Goal: Information Seeking & Learning: Learn about a topic

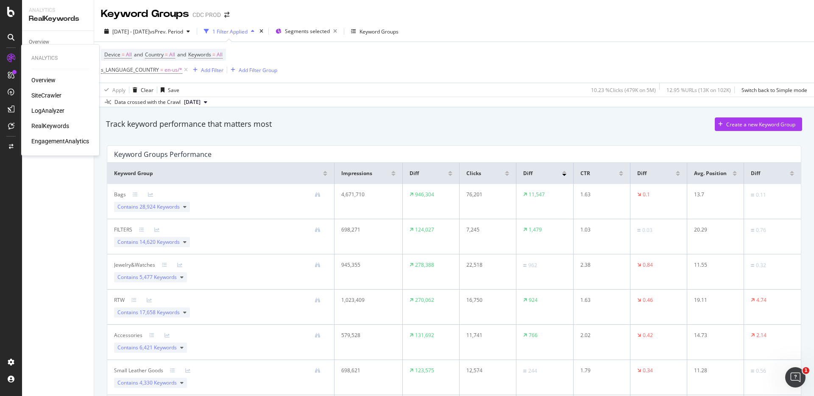
click at [50, 95] on div "SiteCrawler" at bounding box center [46, 95] width 30 height 8
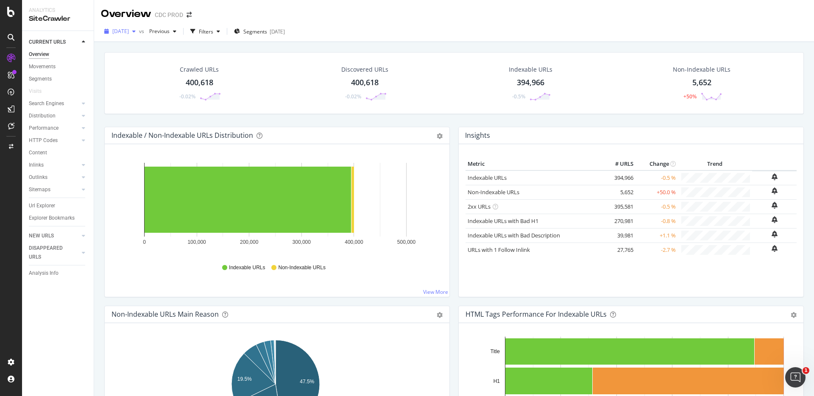
click at [129, 35] on span "[DATE]" at bounding box center [120, 31] width 17 height 7
click at [143, 90] on div "[DATE]" at bounding box center [135, 93] width 45 height 8
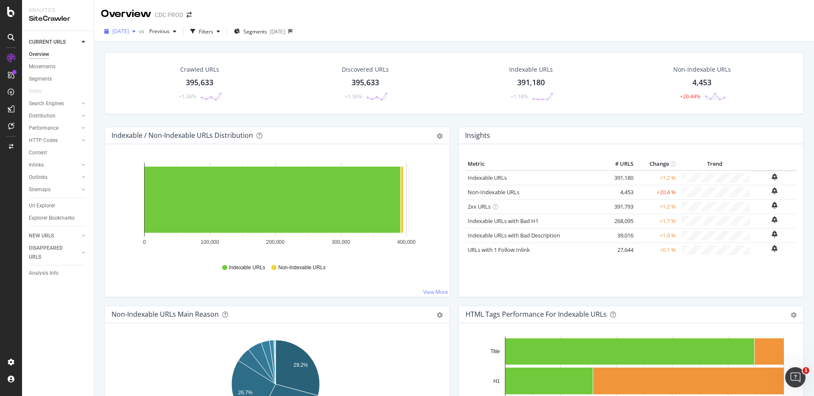
click at [129, 31] on span "[DATE]" at bounding box center [120, 31] width 17 height 7
click at [147, 53] on div "[DATE] 401K URLs" at bounding box center [156, 60] width 101 height 16
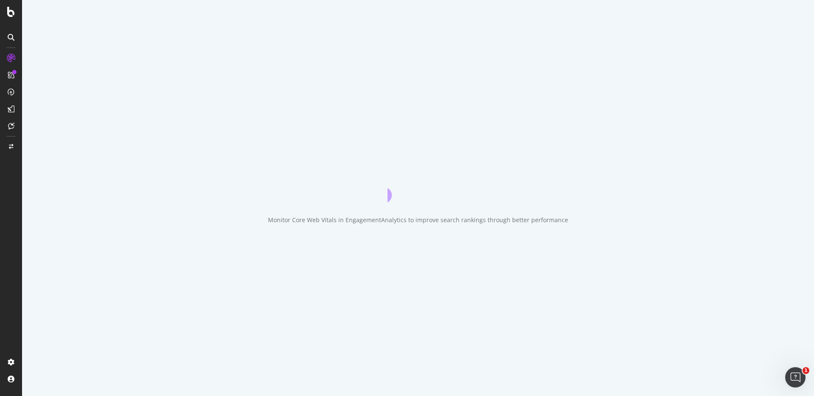
click at [145, 62] on div "Monitor Core Web Vitals in EngagementAnalytics to improve search rankings throu…" at bounding box center [418, 198] width 792 height 396
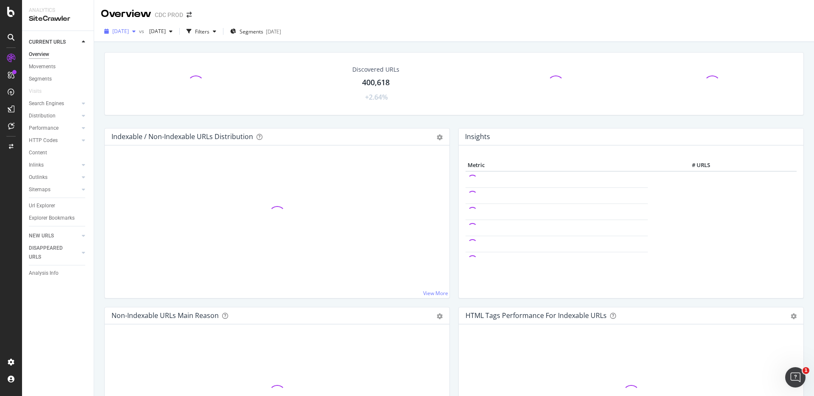
click at [129, 30] on span "[DATE]" at bounding box center [120, 31] width 17 height 7
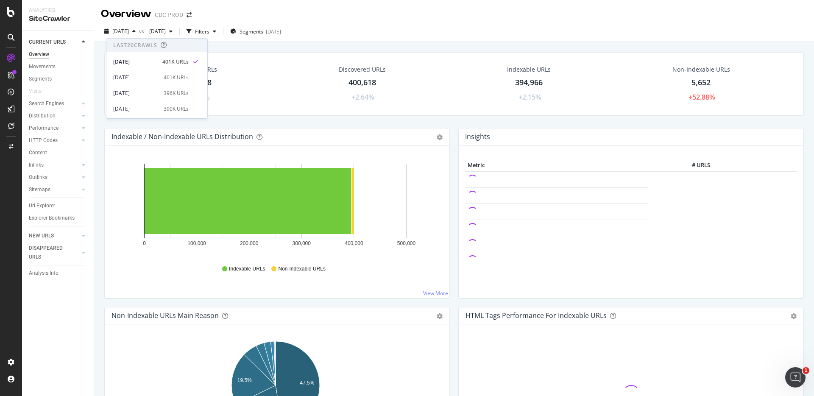
click at [243, 11] on div "Overview CDC PROD" at bounding box center [454, 10] width 720 height 21
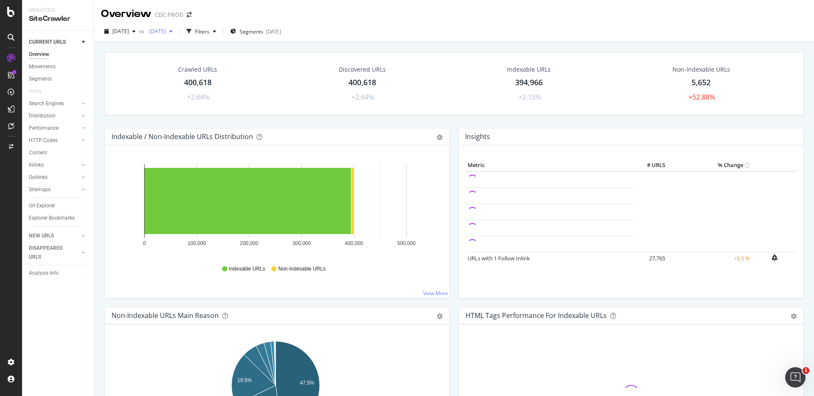
click at [166, 33] on span "[DATE]" at bounding box center [156, 31] width 20 height 7
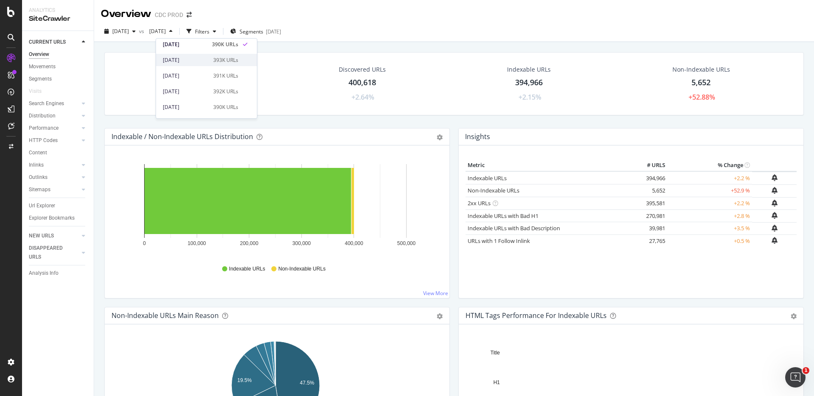
scroll to position [75, 0]
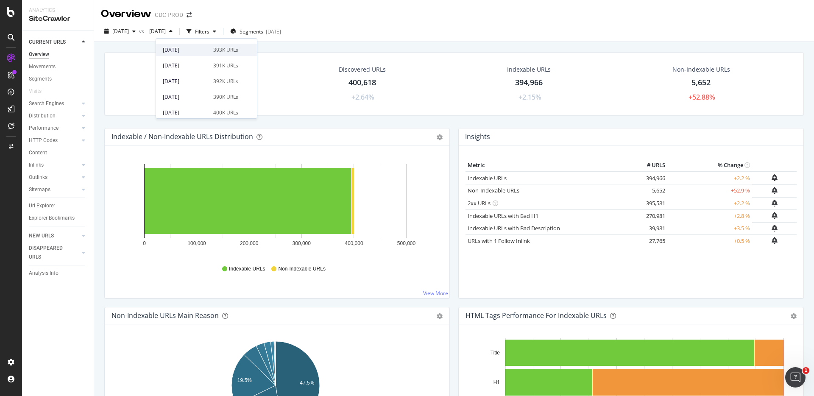
click at [201, 46] on div "[DATE]" at bounding box center [185, 50] width 45 height 8
click at [263, 31] on span "Segments" at bounding box center [252, 31] width 24 height 7
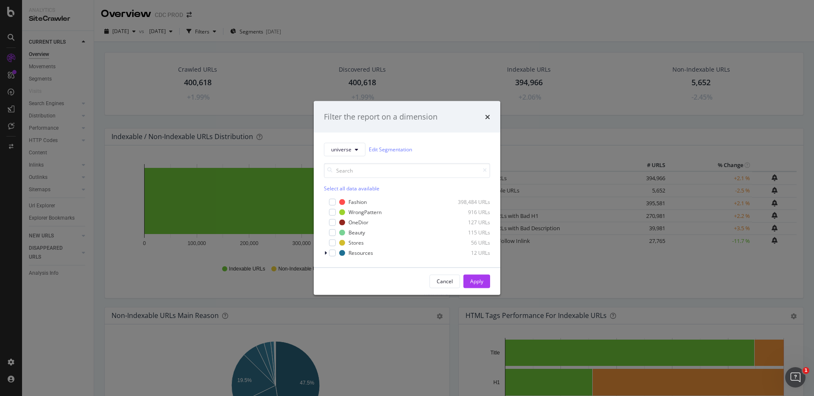
click at [353, 196] on div "Fashion 398,484 URLs WrongPattern 916 URLs OneDior 127 URLs Beauty 115 URLs Sto…" at bounding box center [407, 226] width 166 height 61
click at [357, 201] on div "Fashion" at bounding box center [358, 201] width 18 height 7
drag, startPoint x: 361, startPoint y: 220, endPoint x: 376, endPoint y: 225, distance: 15.3
click at [362, 220] on div "OneDior" at bounding box center [359, 222] width 20 height 7
click at [477, 281] on div "Apply" at bounding box center [476, 281] width 13 height 7
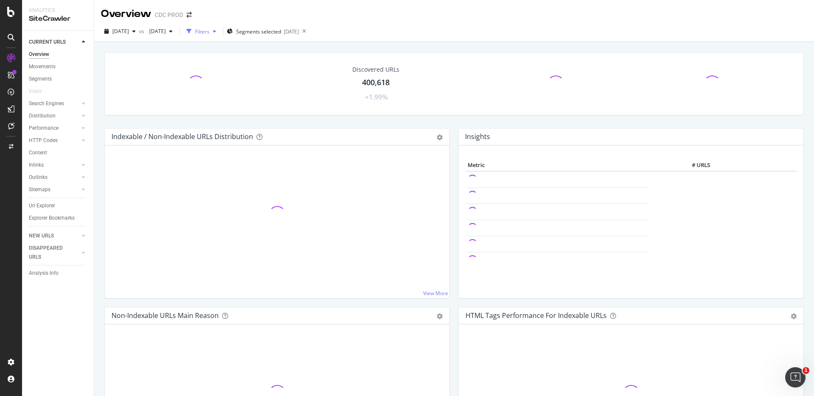
click at [220, 32] on div "button" at bounding box center [214, 31] width 10 height 5
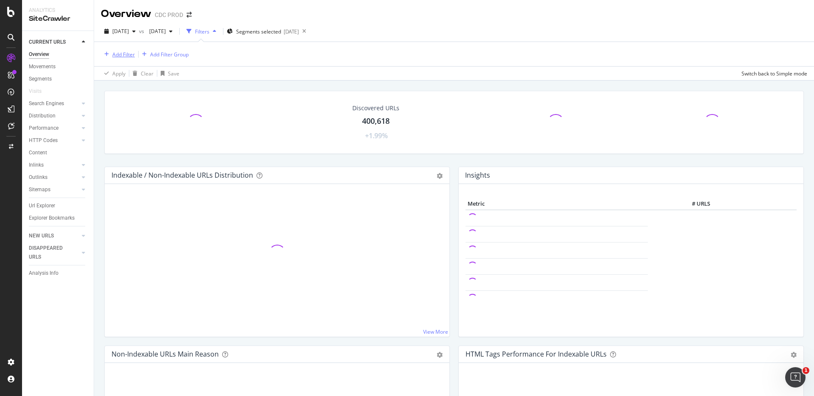
click at [126, 55] on div "Add Filter" at bounding box center [123, 54] width 22 height 7
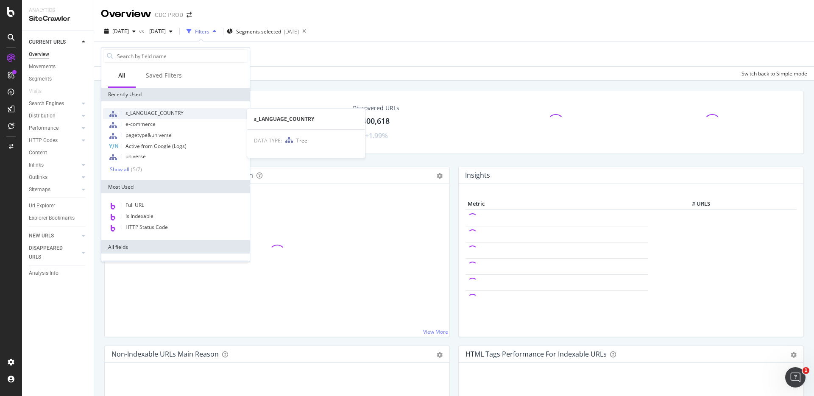
click at [161, 114] on span "s_LANGUAGE_COUNTRY" at bounding box center [155, 112] width 58 height 7
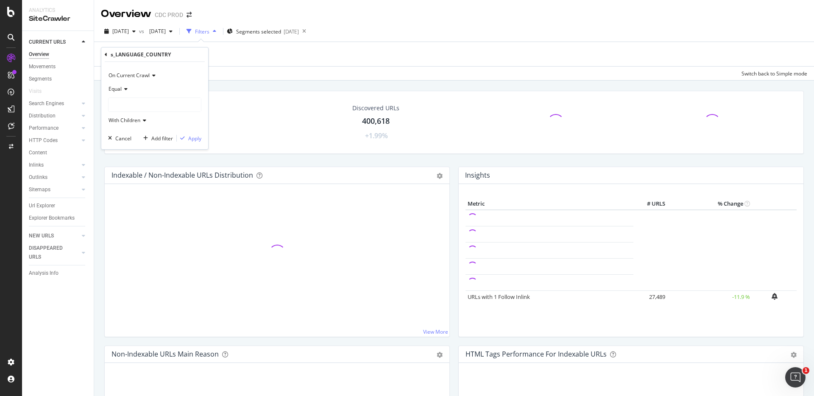
click at [138, 94] on div "Equal" at bounding box center [154, 89] width 93 height 14
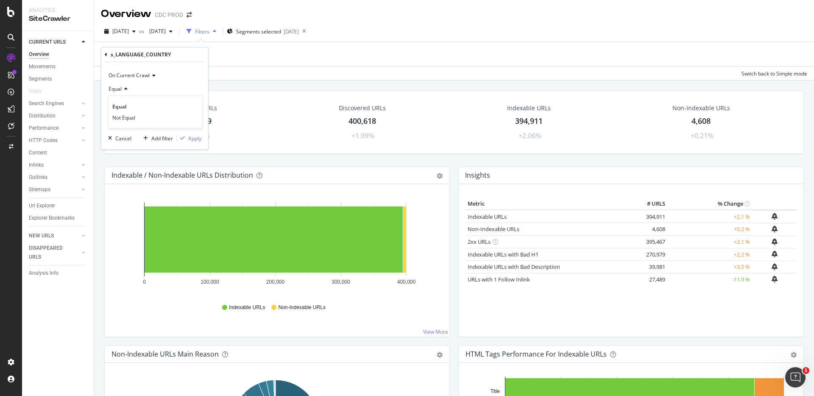
click at [183, 86] on div "Equal" at bounding box center [154, 89] width 93 height 14
click at [147, 107] on div at bounding box center [155, 105] width 92 height 14
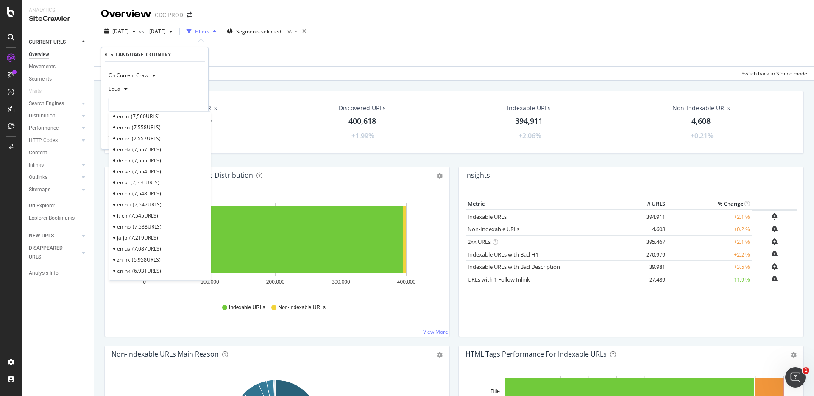
scroll to position [284, 0]
click at [145, 233] on span "7,087 URLS" at bounding box center [146, 235] width 29 height 7
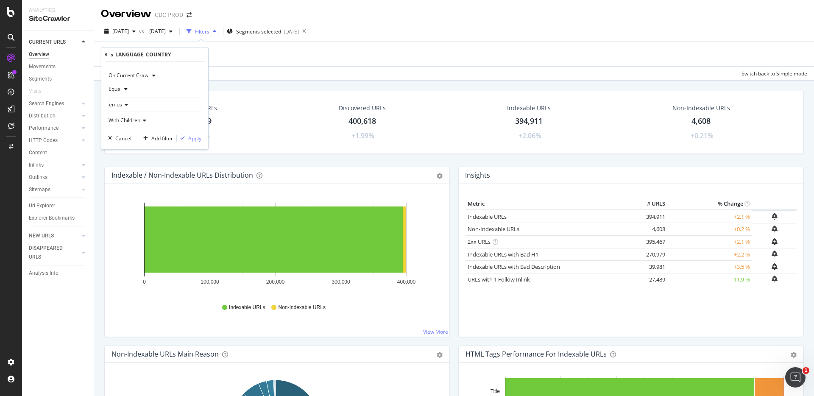
click at [193, 136] on div "Apply" at bounding box center [194, 138] width 13 height 7
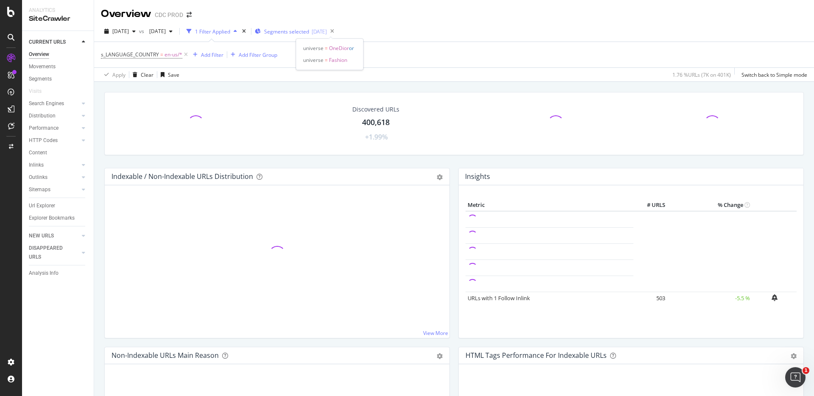
click at [309, 28] on span "Segments selected" at bounding box center [286, 31] width 45 height 7
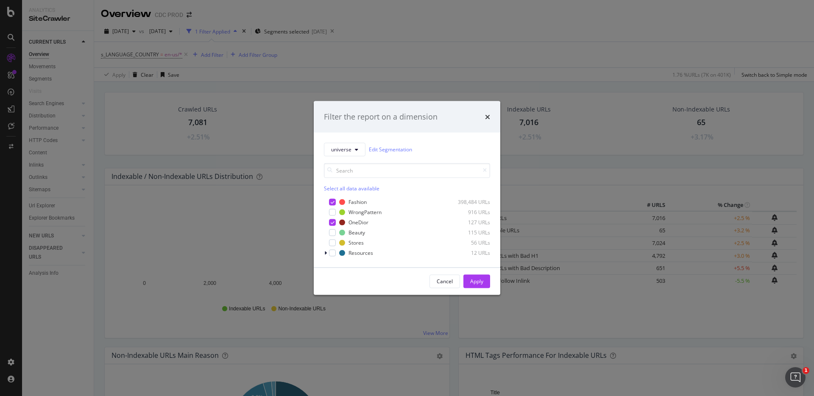
click at [417, 20] on div "Filter the report on a dimension universe Edit Segmentation Select all data ava…" at bounding box center [407, 198] width 814 height 396
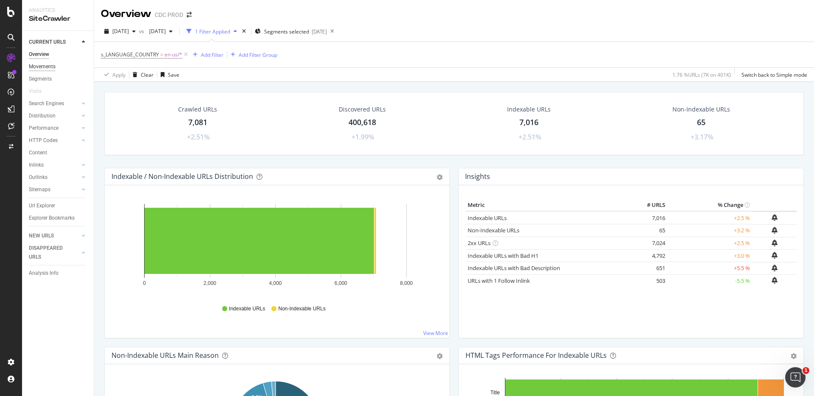
click at [49, 67] on div "Movements" at bounding box center [42, 66] width 27 height 9
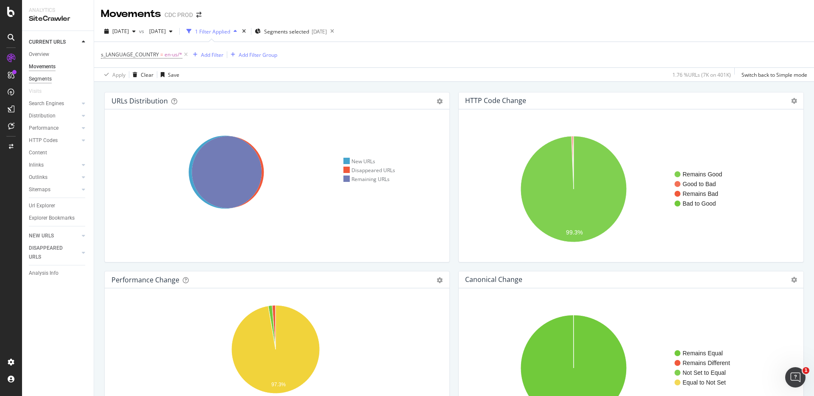
click at [39, 81] on div "Segments" at bounding box center [40, 79] width 23 height 9
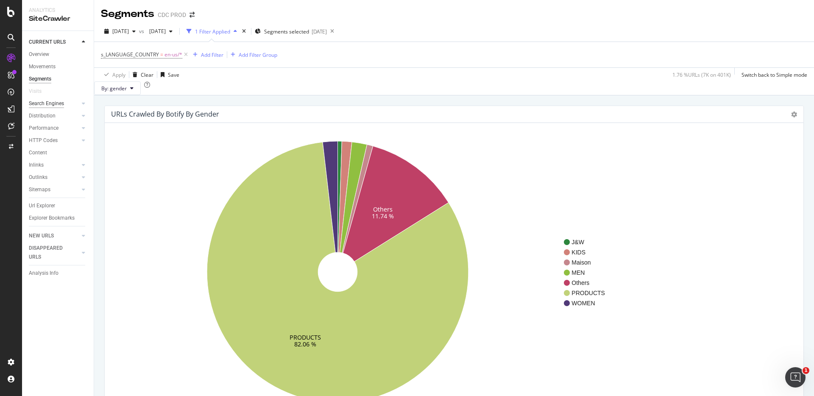
click at [61, 104] on div "Search Engines" at bounding box center [46, 103] width 35 height 9
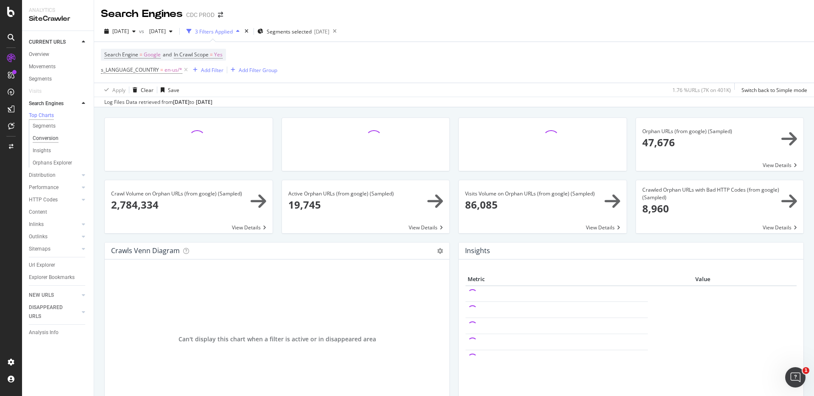
click at [48, 141] on div "Conversion" at bounding box center [46, 138] width 26 height 9
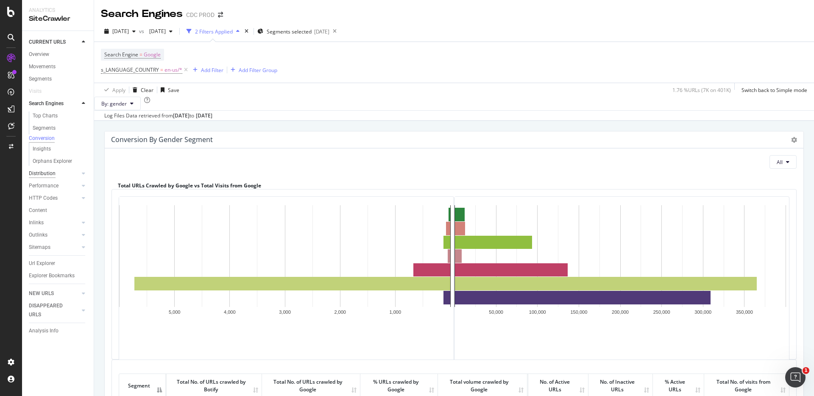
click at [48, 178] on div "Distribution" at bounding box center [42, 173] width 27 height 9
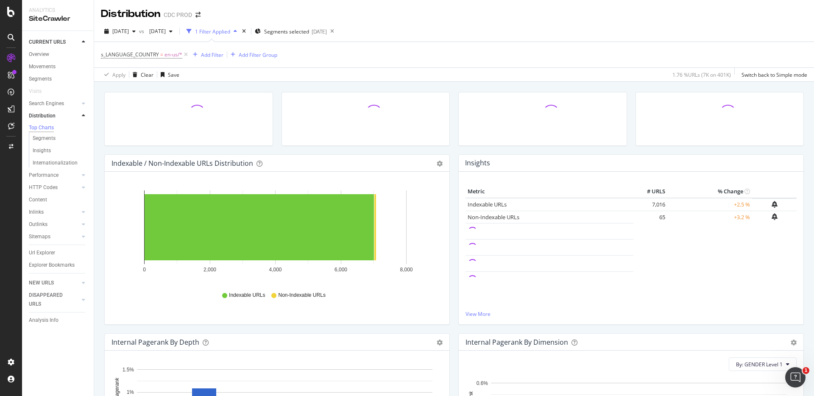
click at [46, 157] on div "Insights" at bounding box center [61, 151] width 65 height 12
click at [46, 155] on div "Insights" at bounding box center [42, 150] width 18 height 9
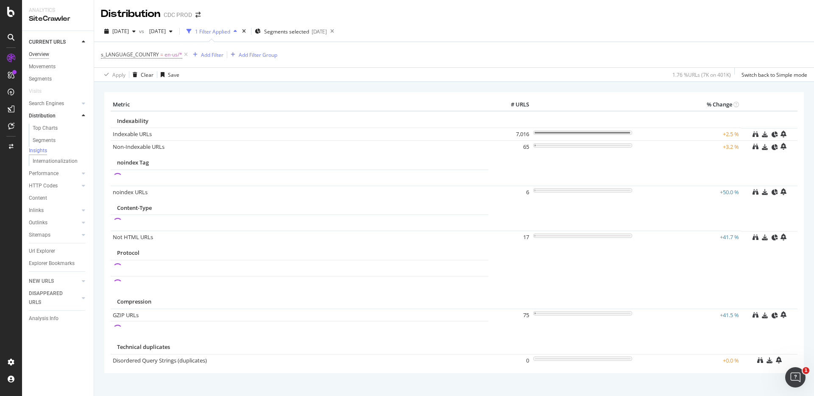
click at [41, 53] on div "Overview" at bounding box center [39, 54] width 20 height 9
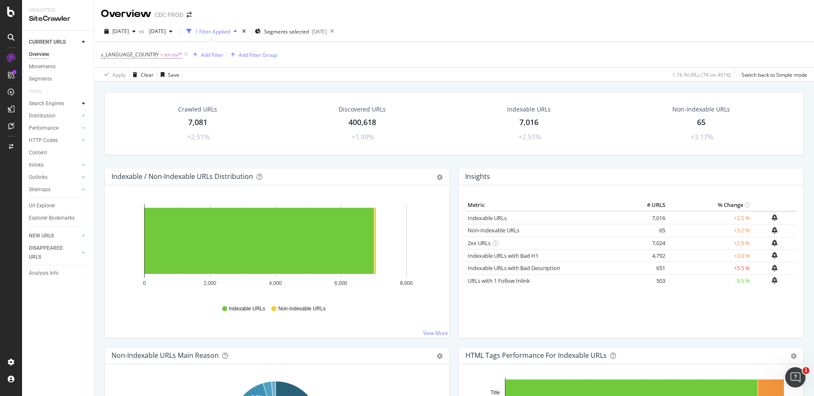
click at [80, 101] on div at bounding box center [83, 103] width 8 height 8
click at [55, 165] on div "Orphans Explorer" at bounding box center [52, 165] width 39 height 9
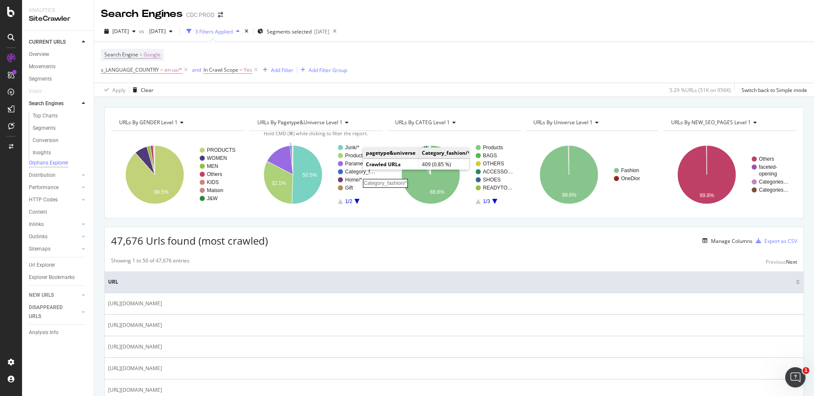
click at [354, 170] on rect "A chart." at bounding box center [360, 171] width 31 height 5
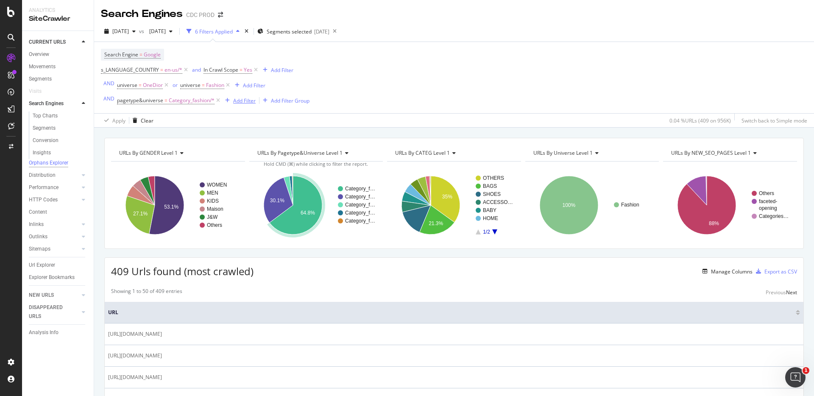
click at [248, 100] on div "Add Filter" at bounding box center [244, 100] width 22 height 7
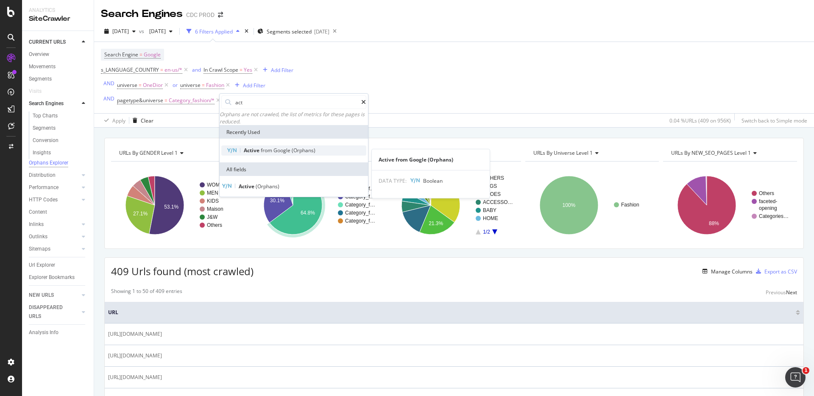
type input "act"
click at [290, 150] on span "Google" at bounding box center [283, 150] width 18 height 7
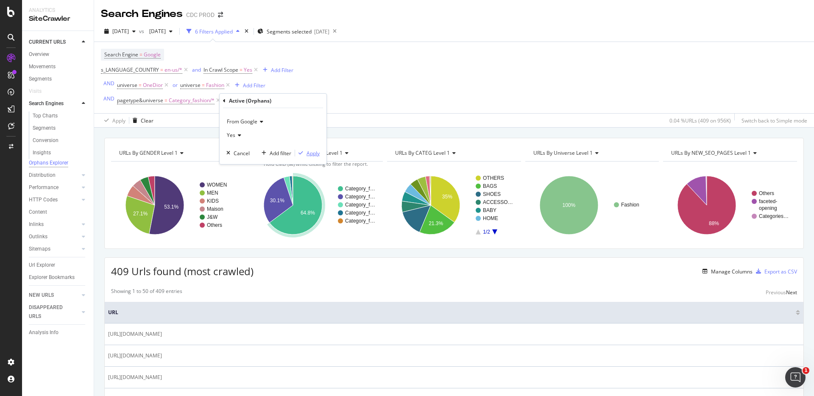
click at [318, 154] on div "Apply" at bounding box center [313, 153] width 13 height 7
